Goal: Task Accomplishment & Management: Use online tool/utility

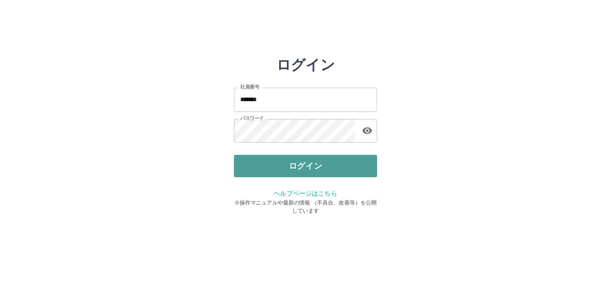
click at [311, 166] on button "ログイン" at bounding box center [305, 166] width 143 height 22
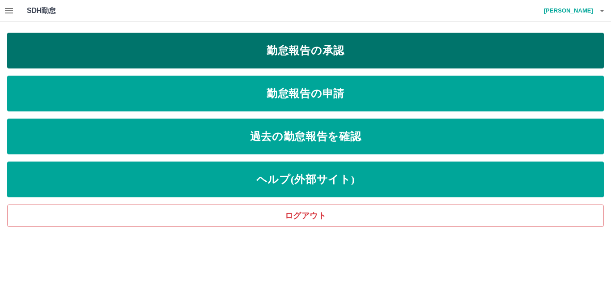
click at [299, 48] on link "勤怠報告の承認" at bounding box center [305, 51] width 597 height 36
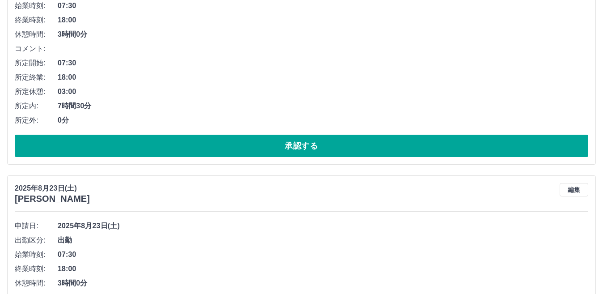
scroll to position [221, 0]
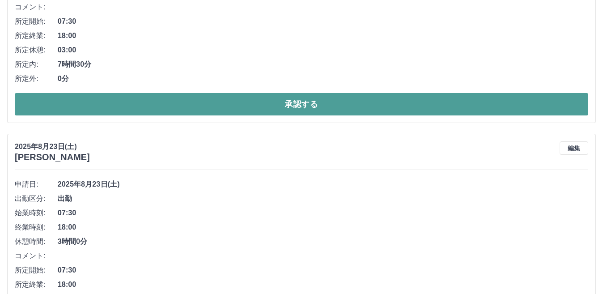
click at [88, 99] on button "承認する" at bounding box center [302, 104] width 574 height 22
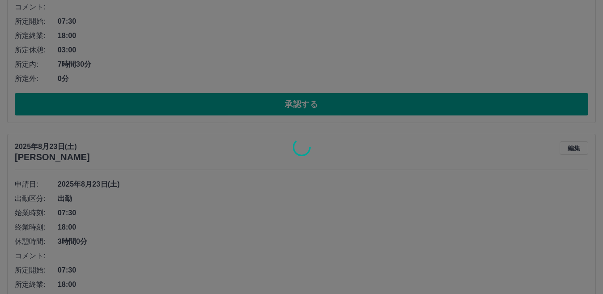
scroll to position [0, 0]
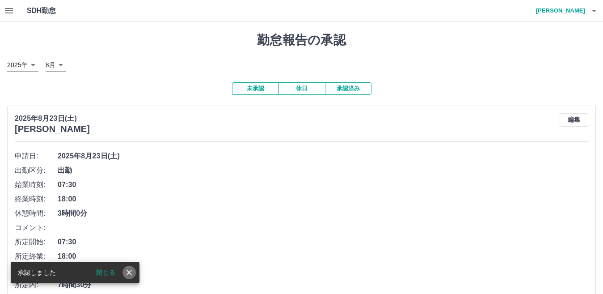
click at [128, 270] on icon "close" at bounding box center [129, 272] width 9 height 9
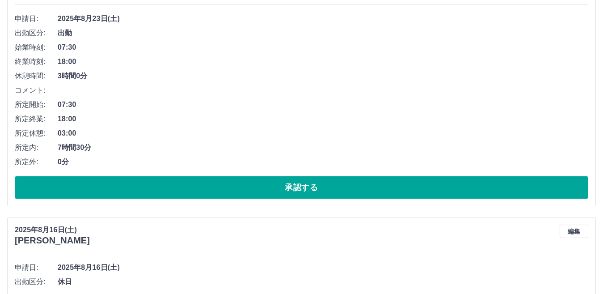
scroll to position [155, 0]
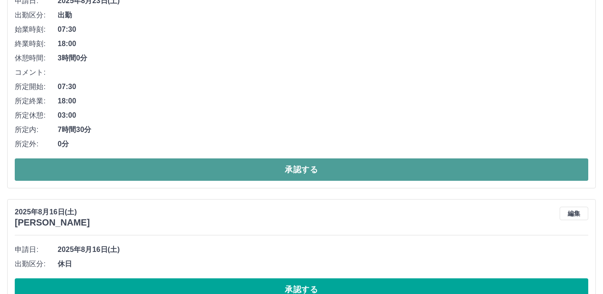
click at [103, 170] on button "承認する" at bounding box center [302, 169] width 574 height 22
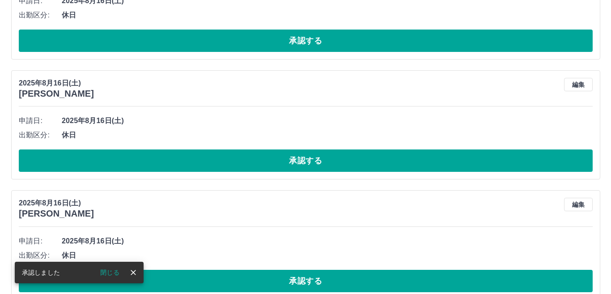
scroll to position [0, 0]
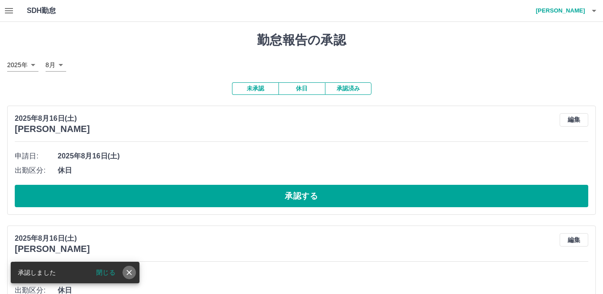
click at [127, 273] on icon "close" at bounding box center [129, 272] width 9 height 9
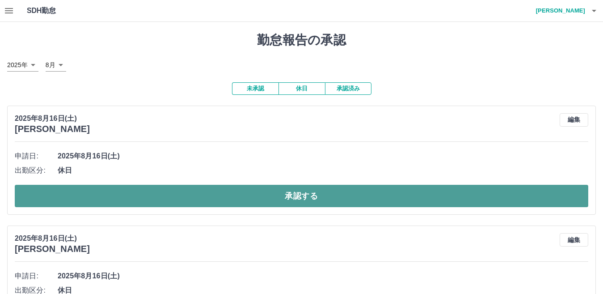
click at [188, 191] on button "承認する" at bounding box center [302, 196] width 574 height 22
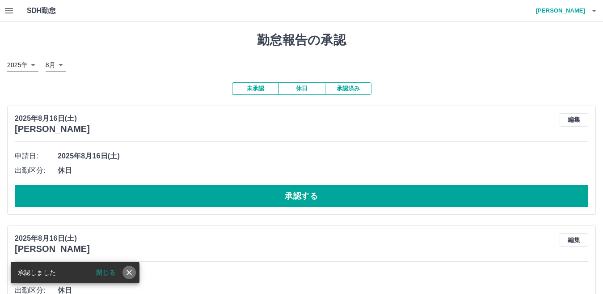
click at [130, 272] on icon "close" at bounding box center [129, 272] width 5 height 5
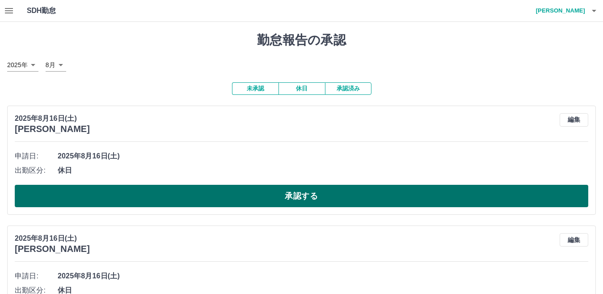
click at [136, 193] on button "承認する" at bounding box center [302, 196] width 574 height 22
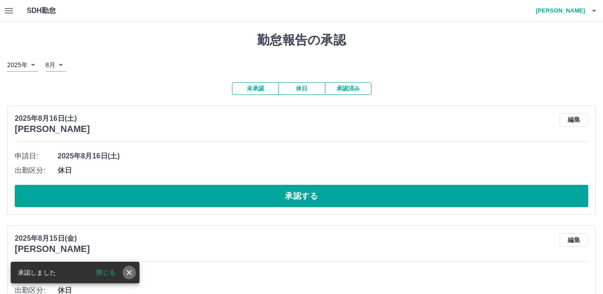
click at [131, 272] on icon "close" at bounding box center [129, 272] width 9 height 9
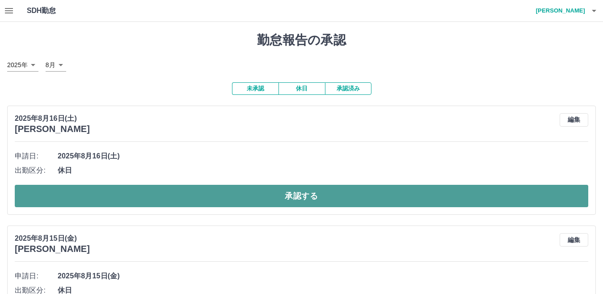
click at [141, 199] on button "承認する" at bounding box center [302, 196] width 574 height 22
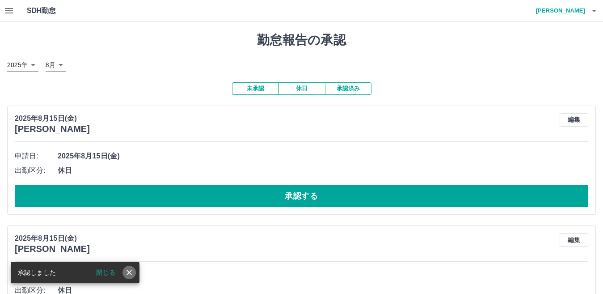
click at [130, 270] on icon "close" at bounding box center [129, 272] width 9 height 9
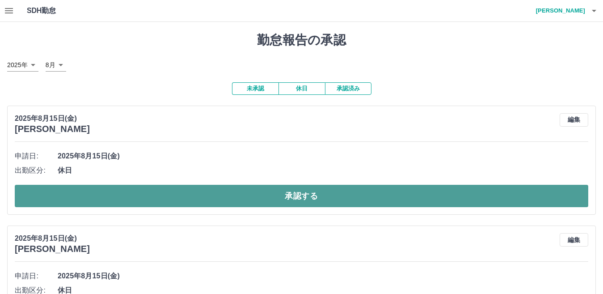
click at [140, 194] on button "承認する" at bounding box center [302, 196] width 574 height 22
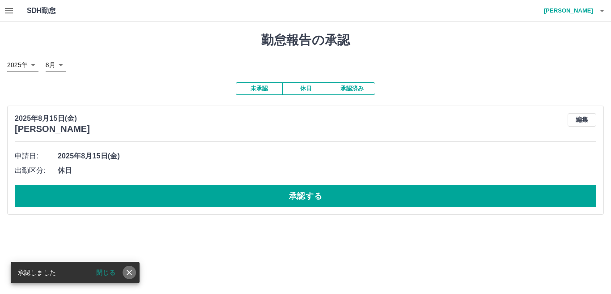
click at [128, 273] on icon "close" at bounding box center [129, 272] width 5 height 5
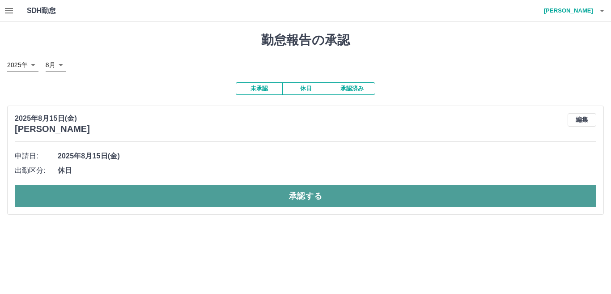
click at [134, 197] on button "承認する" at bounding box center [306, 196] width 582 height 22
